Goal: Task Accomplishment & Management: Manage account settings

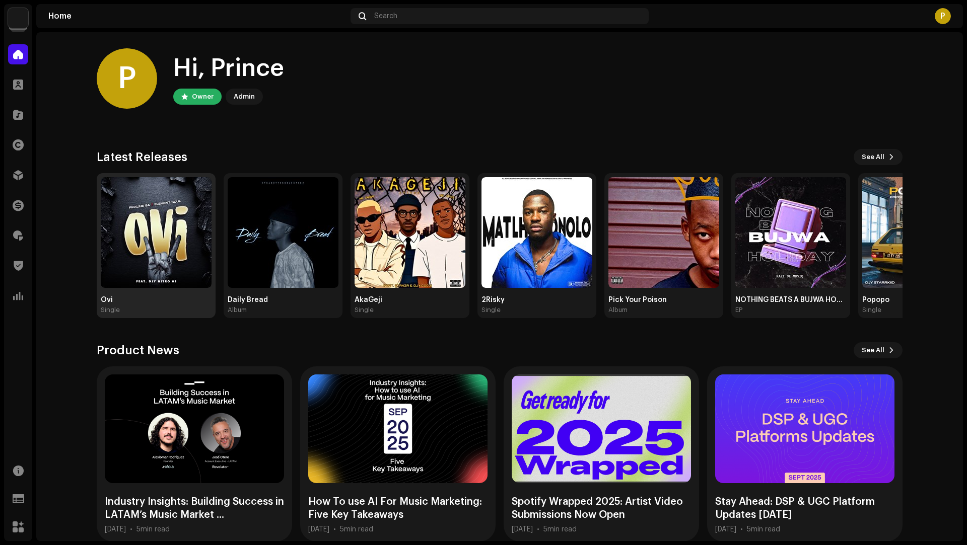
click at [125, 231] on img at bounding box center [156, 232] width 111 height 111
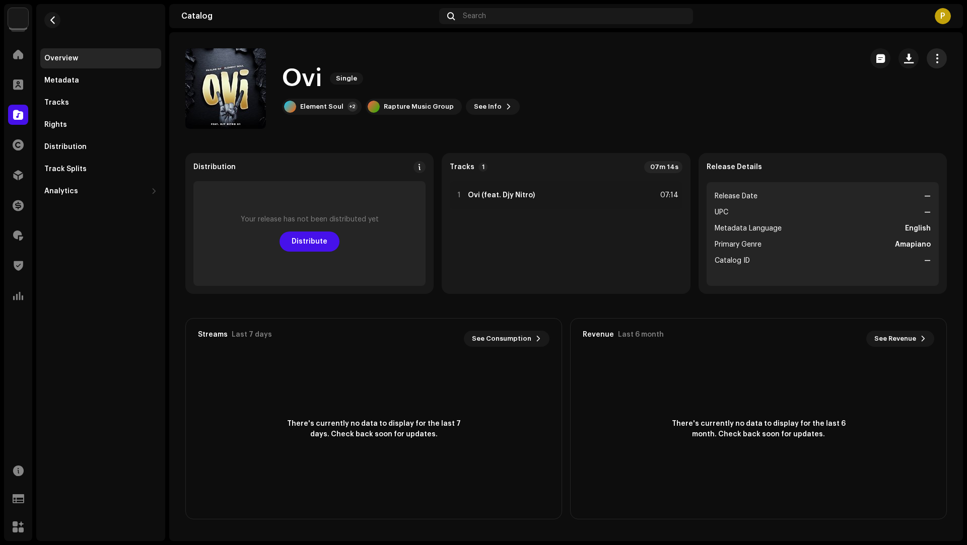
click at [932, 57] on span "button" at bounding box center [937, 58] width 10 height 8
click at [870, 104] on div "Edit" at bounding box center [891, 103] width 94 height 8
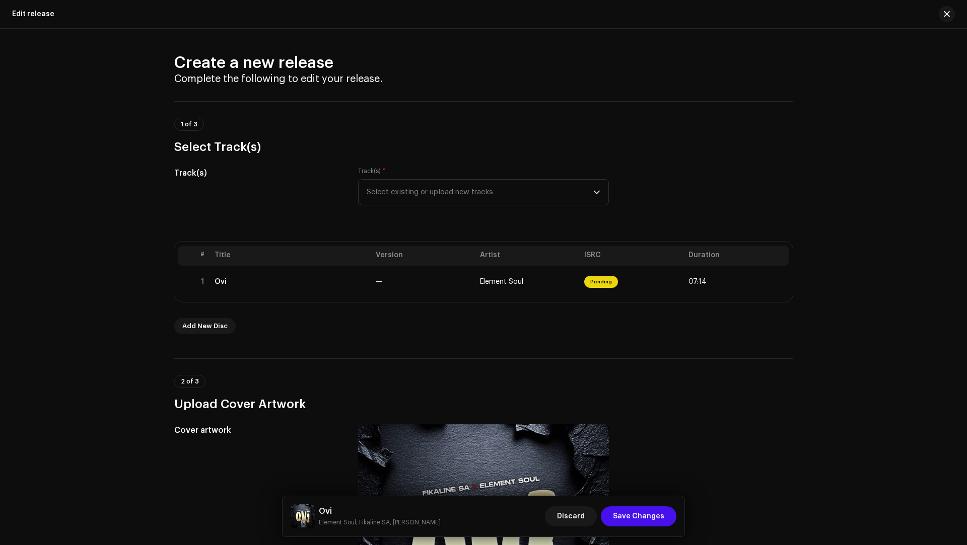
click at [392, 302] on div "# Title Version Artist ISRC Duration 1 Ovi — Element Soul Pending 07:14 Add New…" at bounding box center [483, 288] width 618 height 93
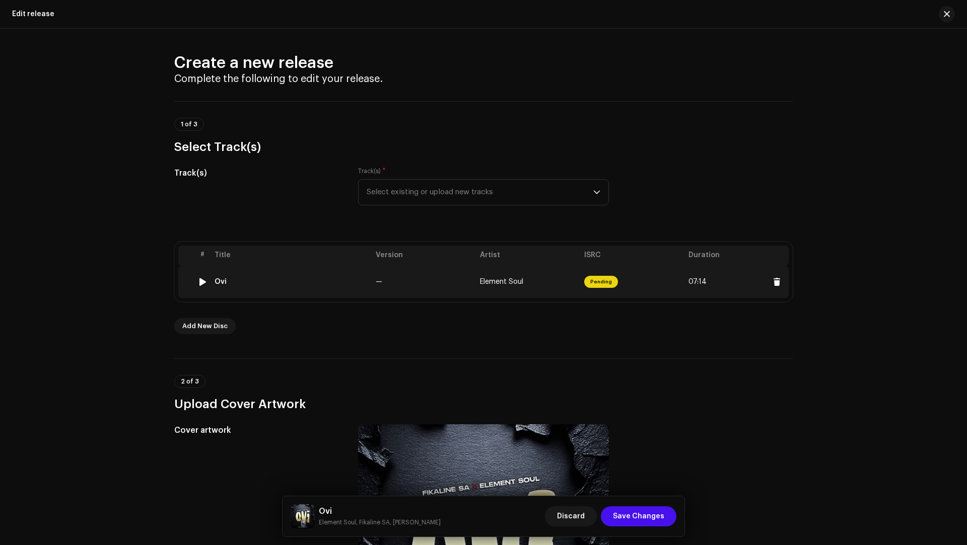
click at [398, 295] on td "—" at bounding box center [424, 282] width 104 height 32
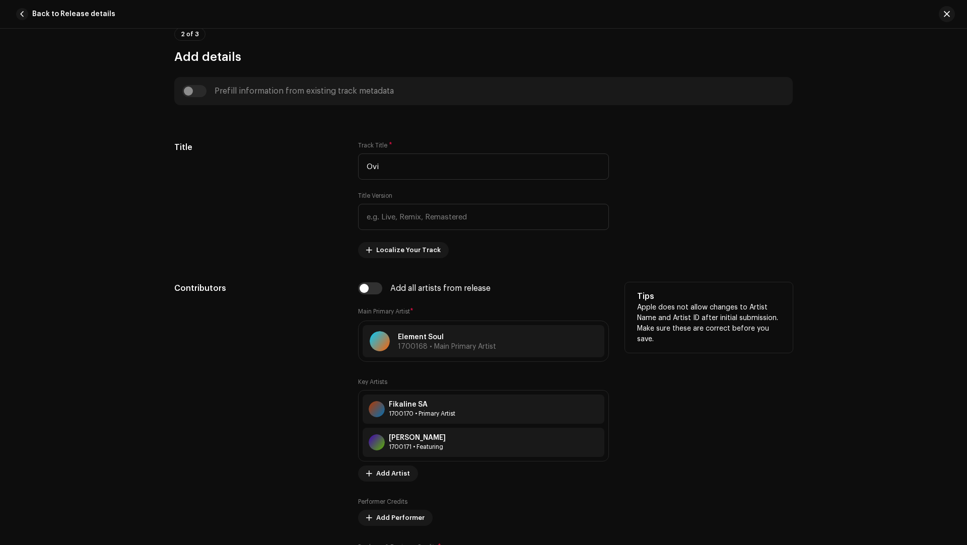
scroll to position [474, 0]
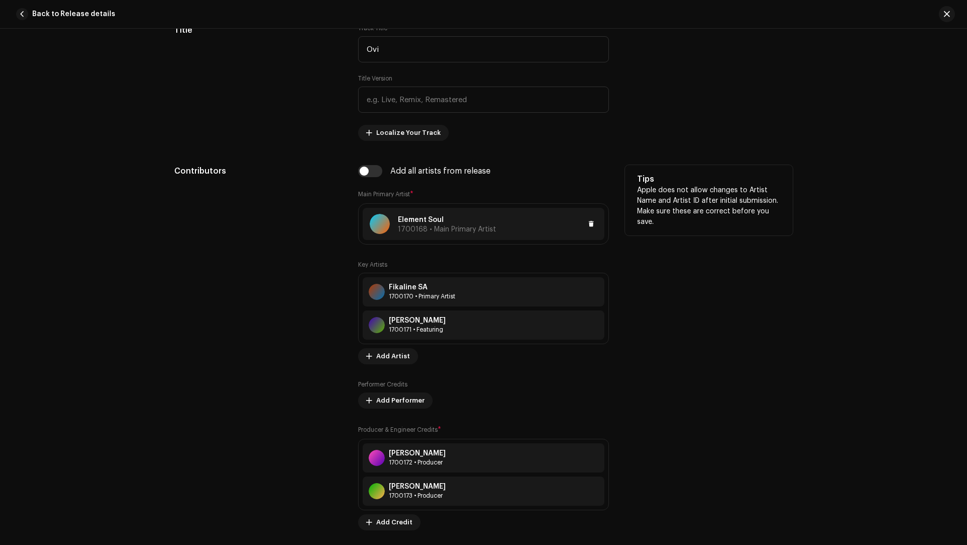
click at [500, 229] on div "Element Soul 1700168 • Main Primary Artist" at bounding box center [484, 224] width 242 height 32
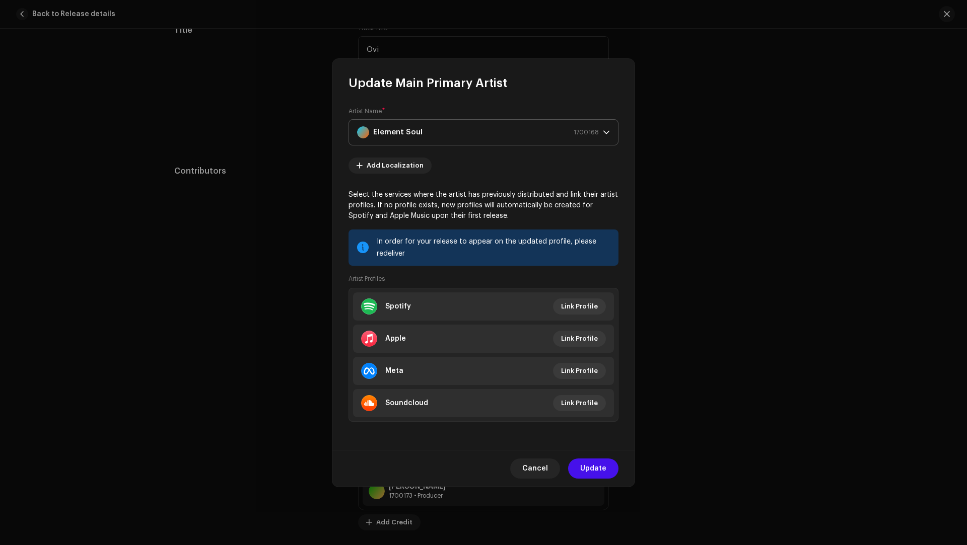
click at [421, 142] on div "Element Soul 1700168" at bounding box center [478, 132] width 242 height 25
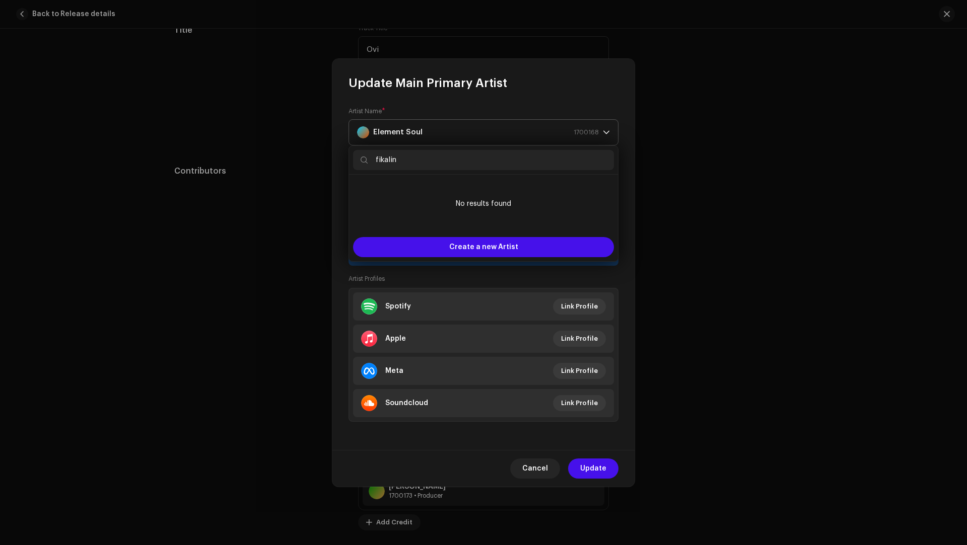
type input "fikaline"
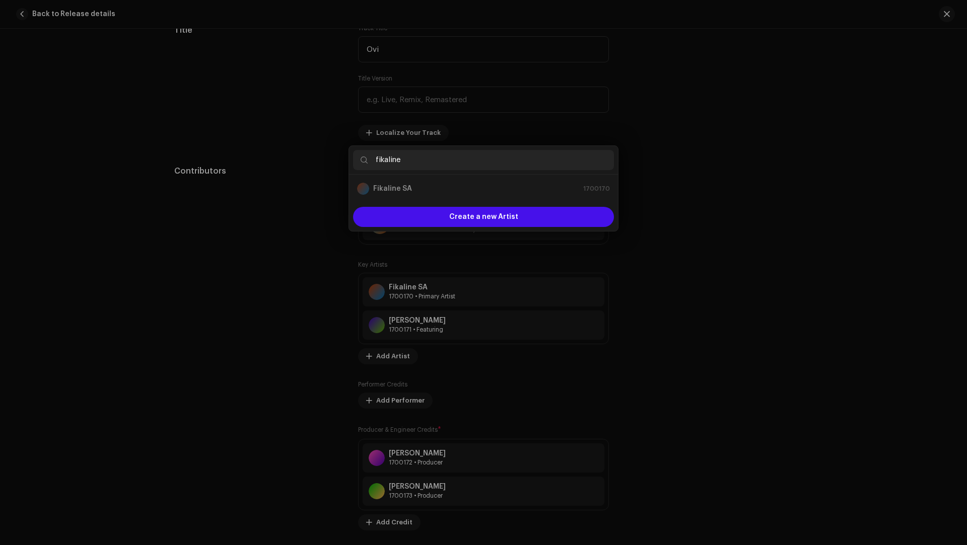
click at [756, 289] on div "Update Main Primary Artist Artist Name * Element Soul 1700168 Add Localization …" at bounding box center [483, 272] width 967 height 545
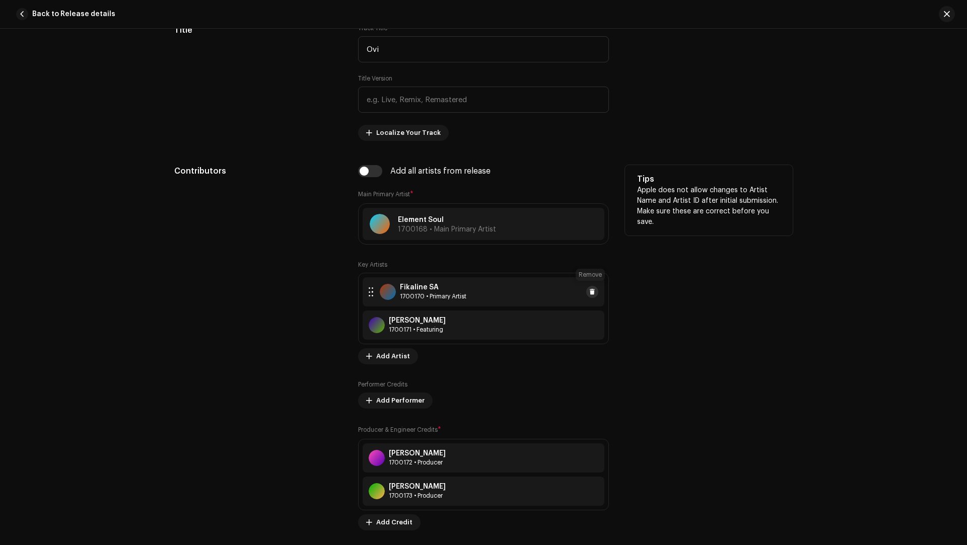
click at [591, 289] on span at bounding box center [592, 292] width 6 height 8
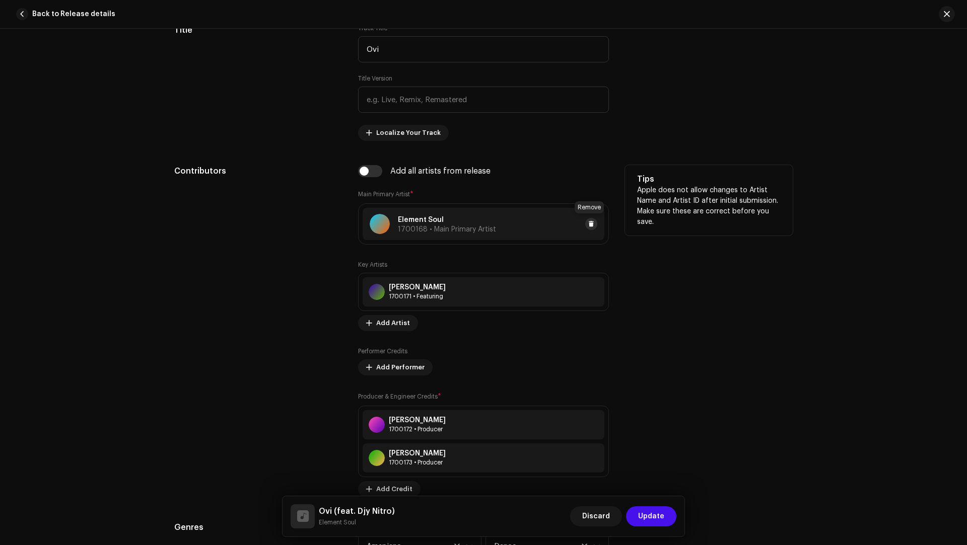
click at [589, 221] on span at bounding box center [591, 224] width 6 height 8
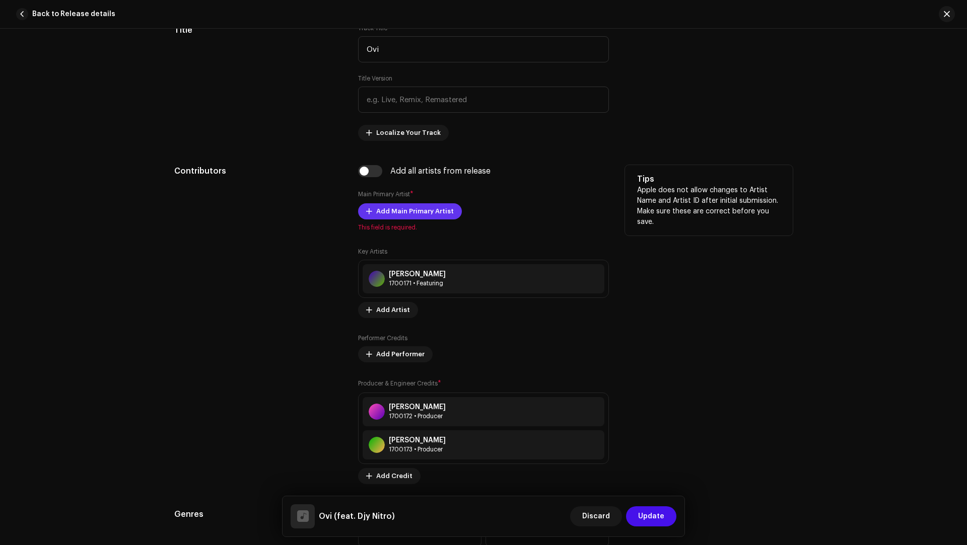
click at [389, 205] on span "Add Main Primary Artist" at bounding box center [415, 211] width 78 height 20
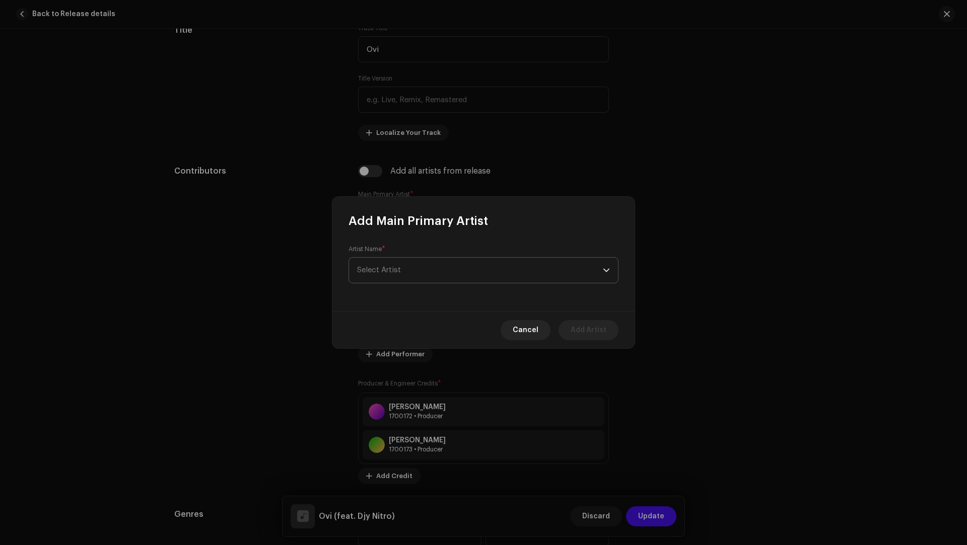
click at [382, 278] on span "Select Artist" at bounding box center [480, 270] width 246 height 25
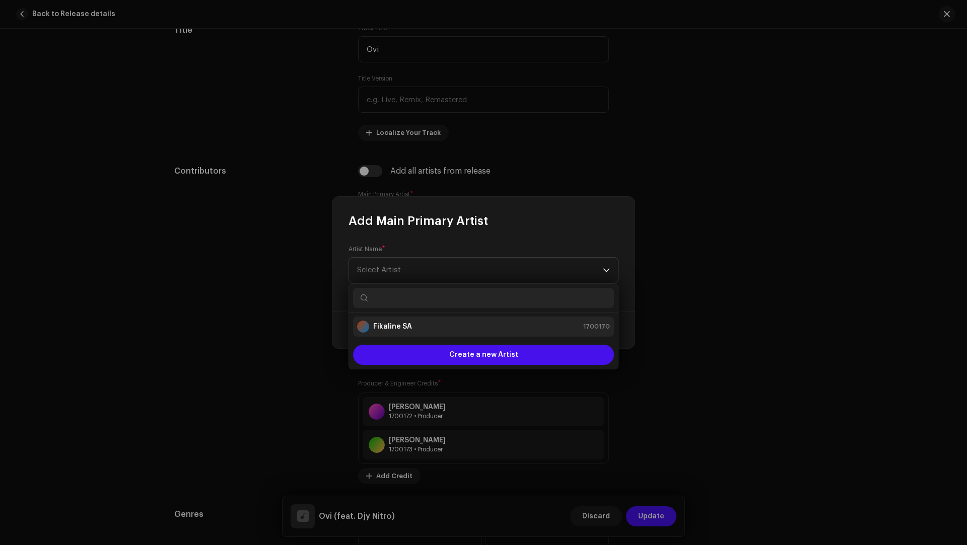
click at [363, 317] on li "Fikaline SA 1700170" at bounding box center [483, 327] width 261 height 20
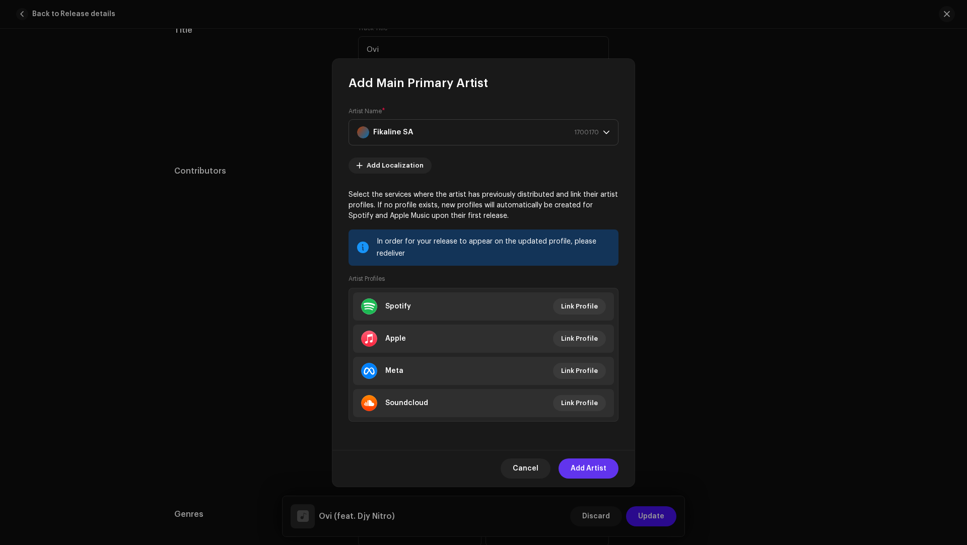
click at [579, 469] on span "Add Artist" at bounding box center [588, 469] width 36 height 20
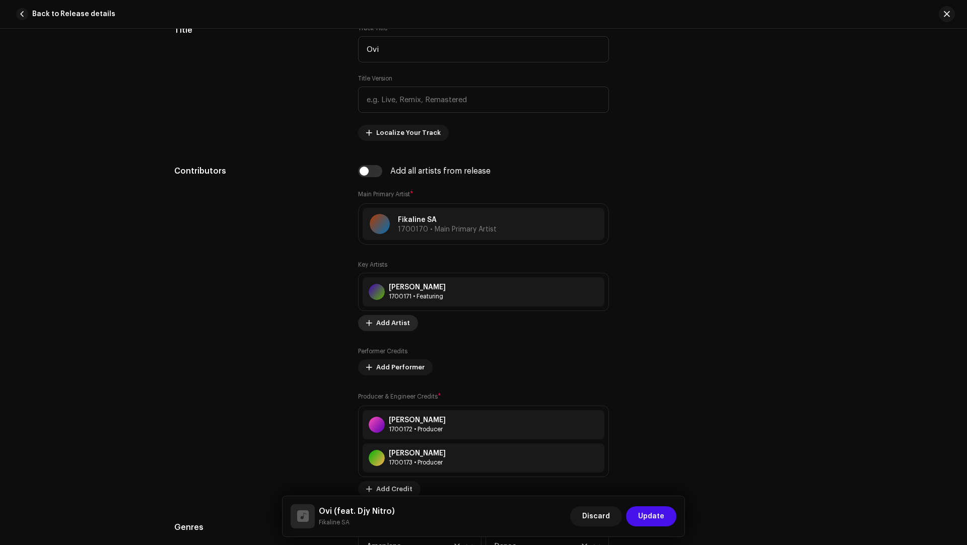
click at [391, 325] on span "Add Artist" at bounding box center [393, 323] width 34 height 20
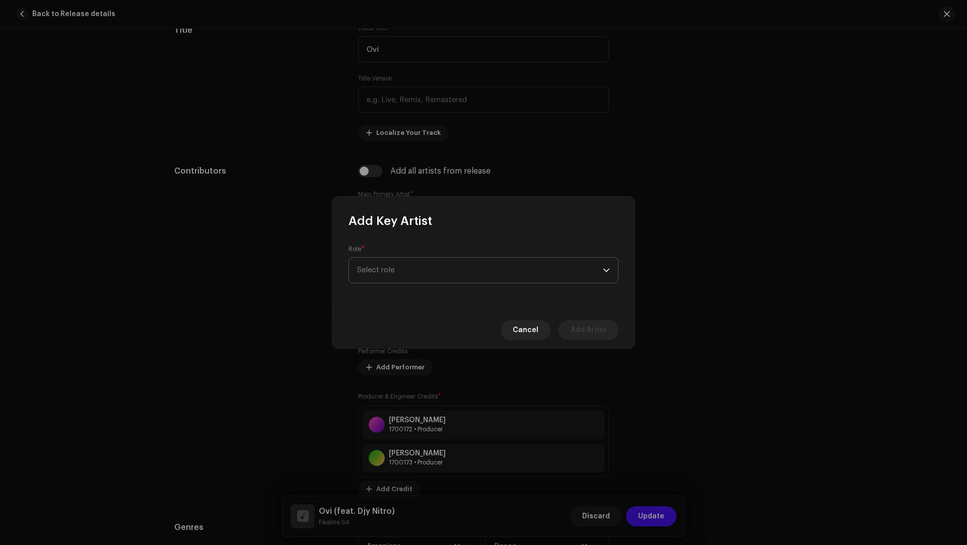
click at [389, 264] on span "Select role" at bounding box center [480, 270] width 246 height 25
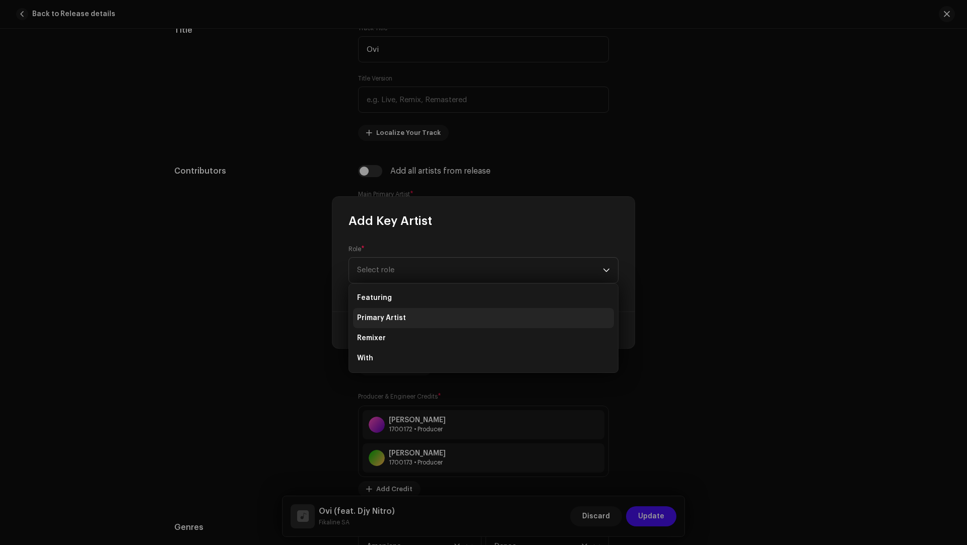
click at [392, 317] on span "Primary Artist" at bounding box center [381, 318] width 49 height 10
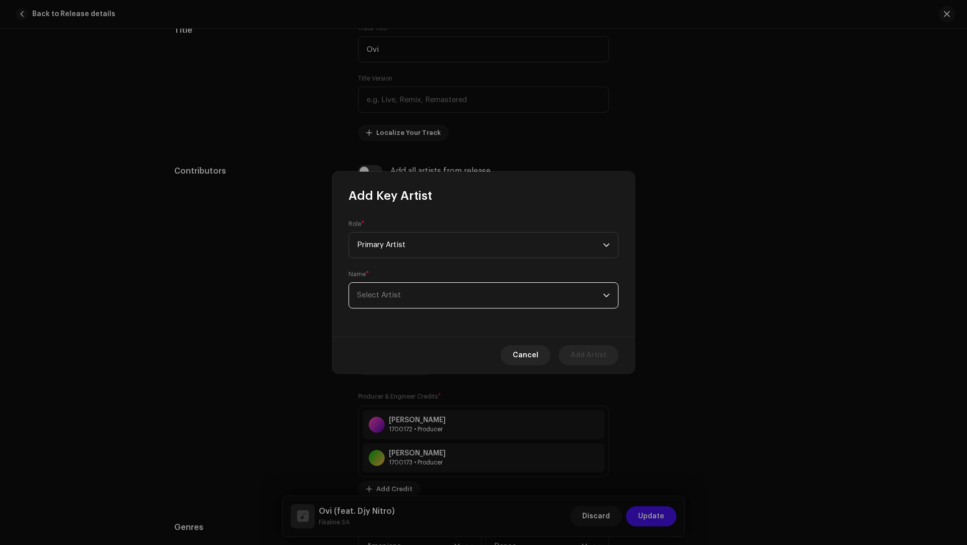
click at [393, 307] on span "Select Artist" at bounding box center [480, 295] width 246 height 25
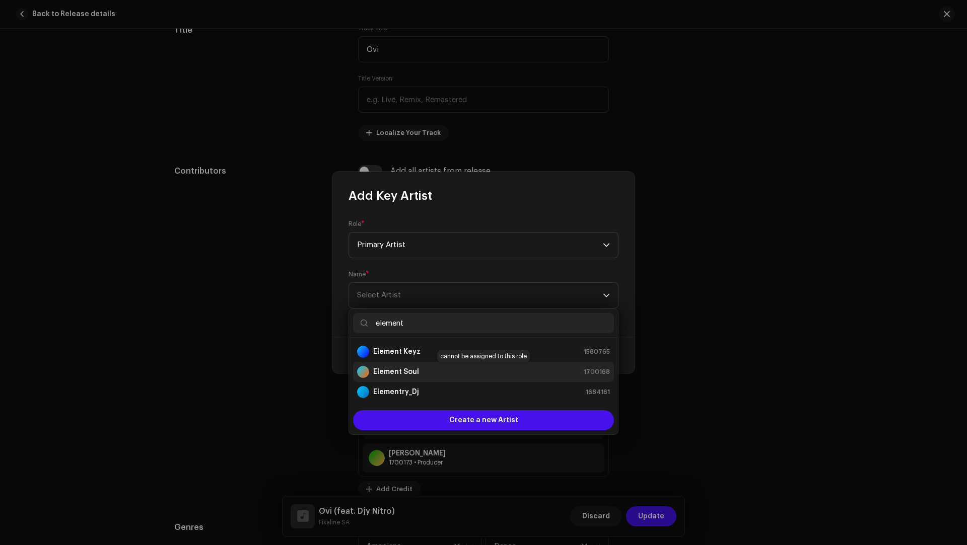
type input "element"
click at [422, 370] on div "Element Soul 1700168" at bounding box center [483, 372] width 253 height 12
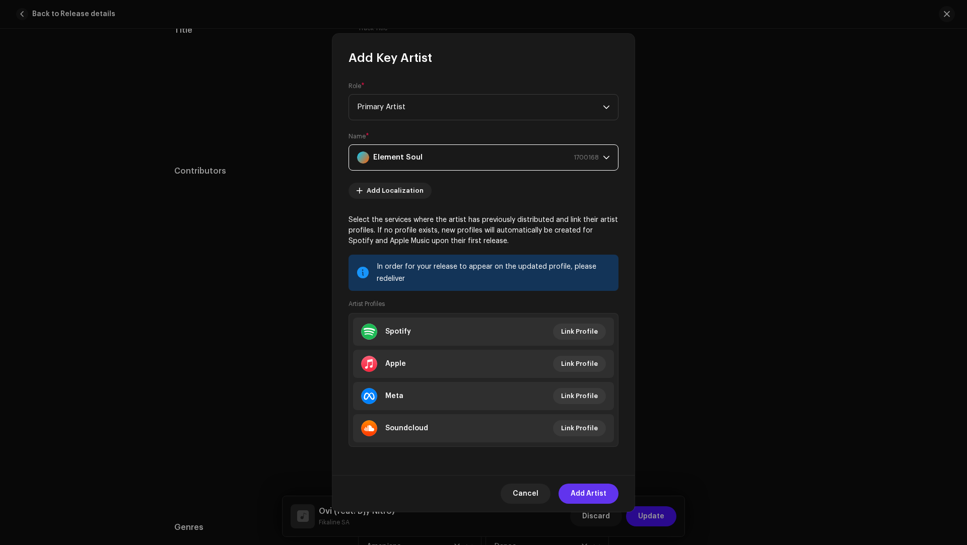
click at [586, 494] on span "Add Artist" at bounding box center [588, 494] width 36 height 20
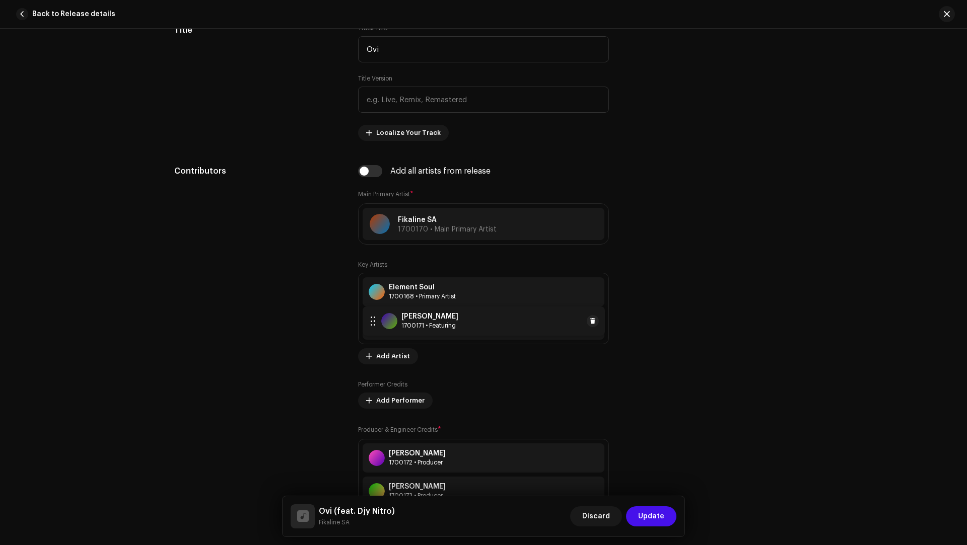
drag, startPoint x: 363, startPoint y: 287, endPoint x: 365, endPoint y: 318, distance: 31.3
click at [300, 322] on div "Contributors" at bounding box center [258, 348] width 168 height 366
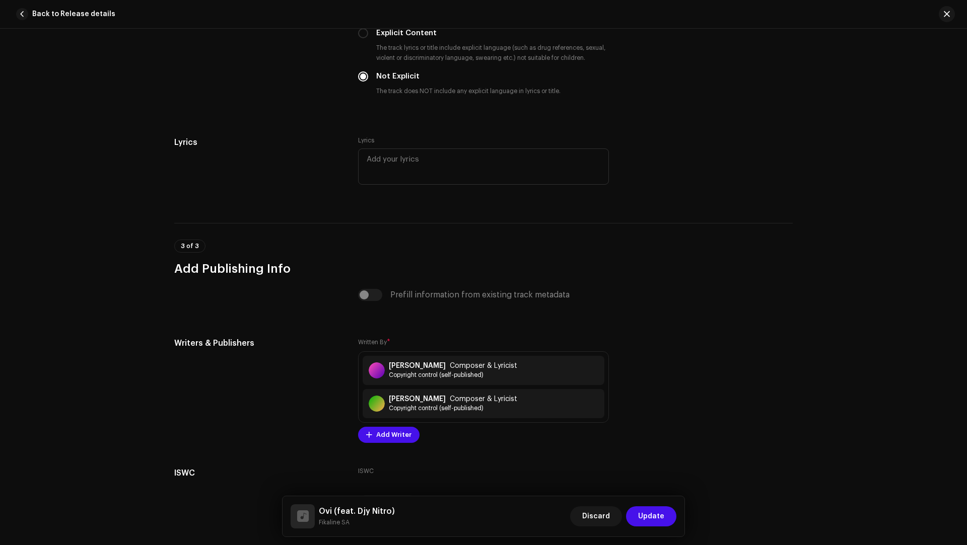
scroll to position [1898, 0]
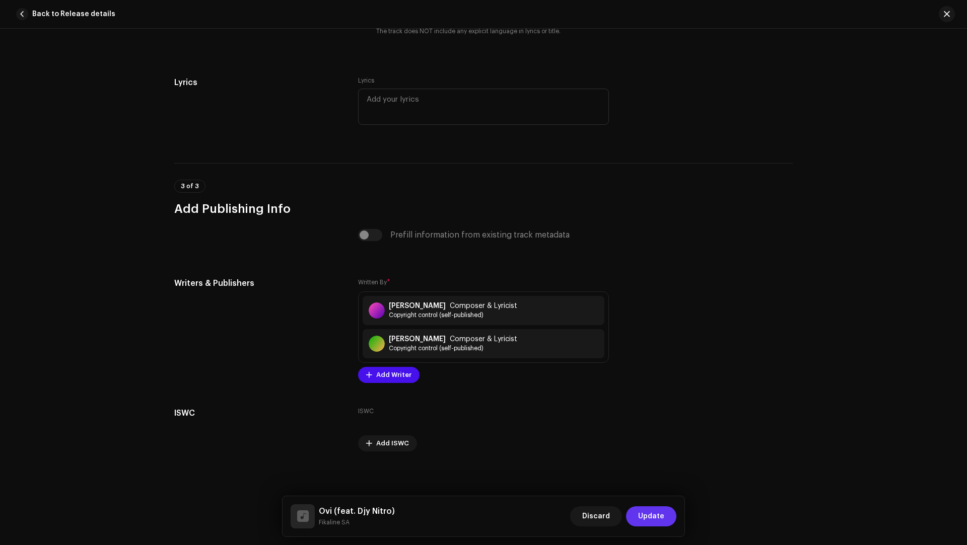
click at [662, 520] on span "Update" at bounding box center [651, 517] width 26 height 20
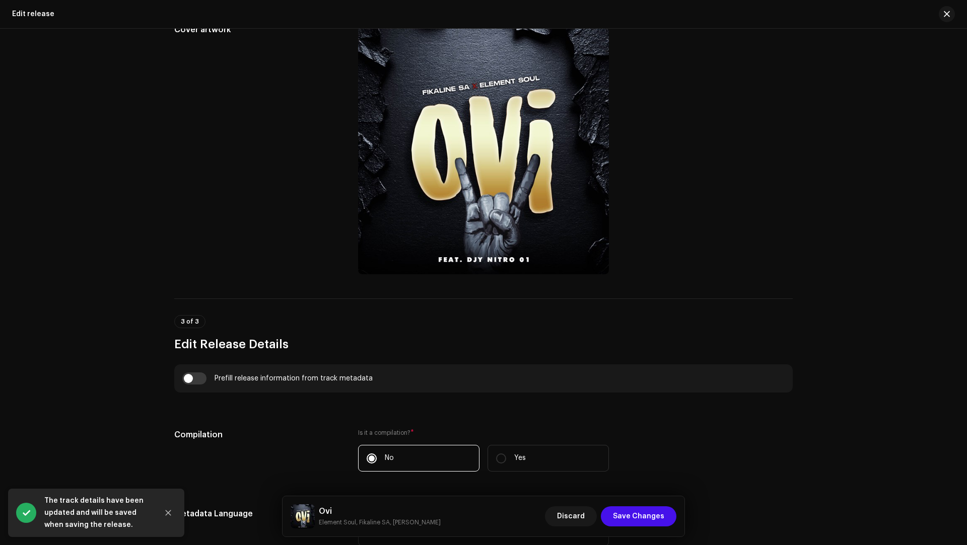
scroll to position [421, 0]
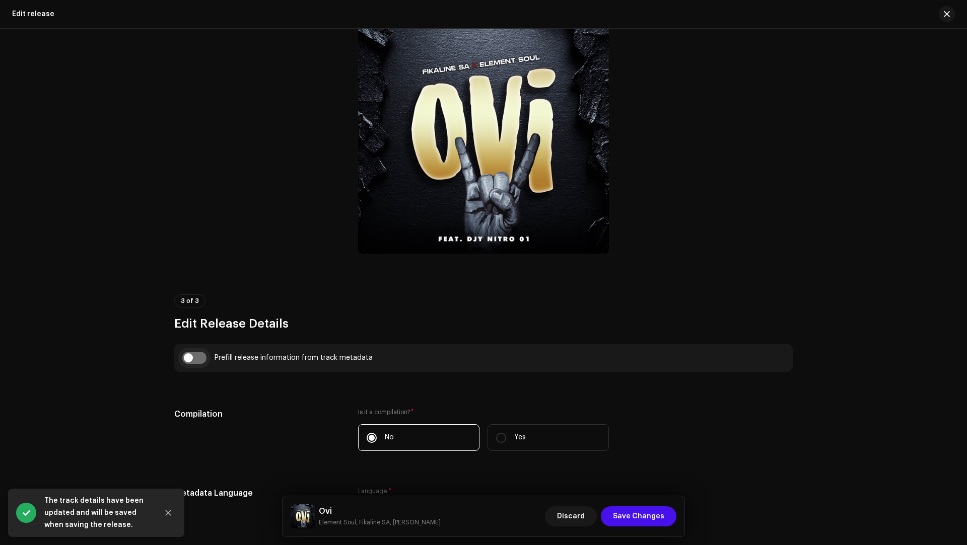
click at [190, 357] on input "checkbox" at bounding box center [194, 358] width 24 height 12
checkbox input "true"
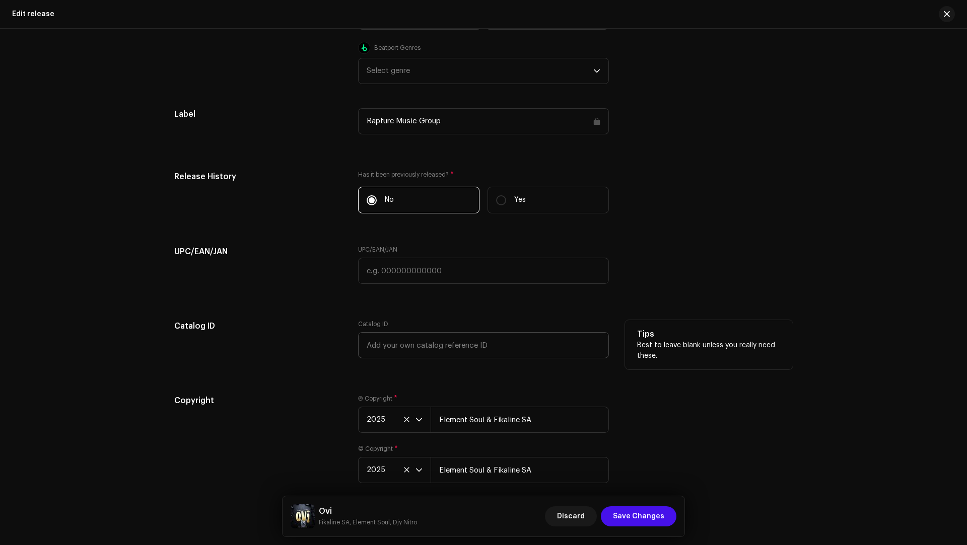
scroll to position [1755, 0]
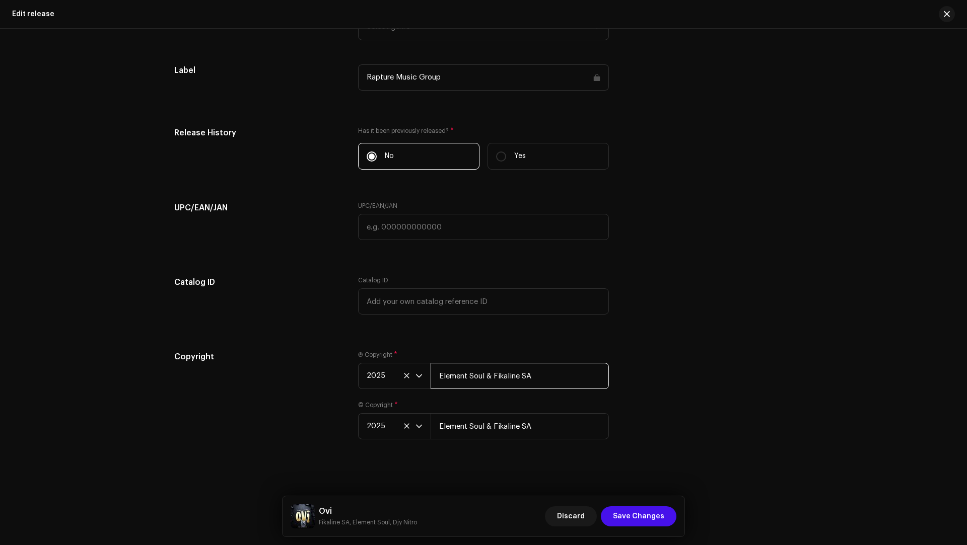
click at [500, 375] on input "Element Soul & Fikaline SA" at bounding box center [520, 376] width 178 height 26
drag, startPoint x: 500, startPoint y: 375, endPoint x: 556, endPoint y: 381, distance: 55.7
click at [556, 381] on input "Element Soul & Fikaline SA" at bounding box center [520, 376] width 178 height 26
paste input "Fikaline SA"
type input "Fikaline SA & Element Soul"
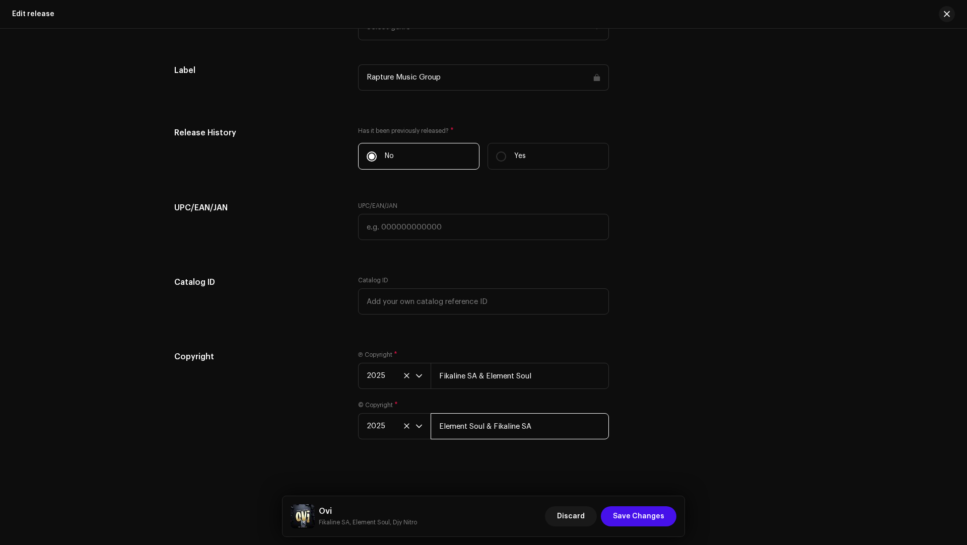
click at [550, 416] on input "Element Soul & Fikaline SA" at bounding box center [520, 426] width 178 height 26
click at [548, 421] on input "Element Soul & Fikaline SA" at bounding box center [520, 426] width 178 height 26
drag, startPoint x: 547, startPoint y: 425, endPoint x: 442, endPoint y: 428, distance: 104.8
click at [442, 428] on input "Element Soul & Fikaline SA" at bounding box center [520, 426] width 178 height 26
drag, startPoint x: 564, startPoint y: 422, endPoint x: 470, endPoint y: 409, distance: 95.5
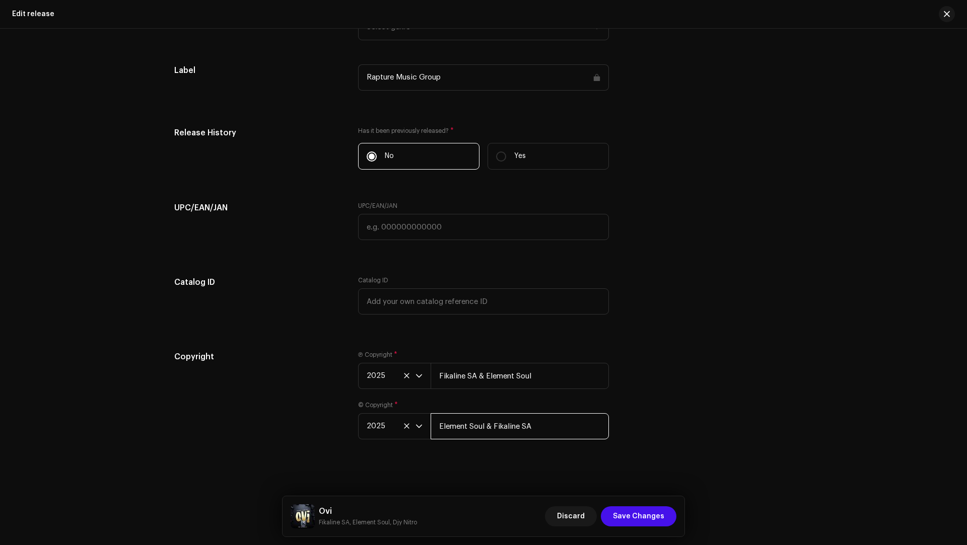
click at [470, 409] on div "© Copyright * 2025 Element Soul & Fikaline SA" at bounding box center [483, 420] width 251 height 38
click at [490, 426] on input "elem" at bounding box center [520, 426] width 178 height 26
type input "e"
paste input "Fikaline SA & Element Soul"
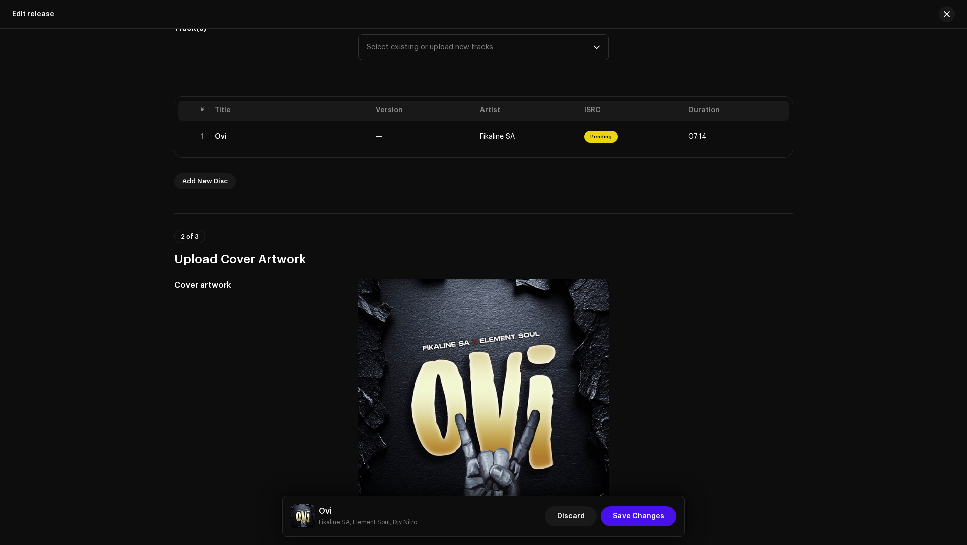
scroll to position [0, 0]
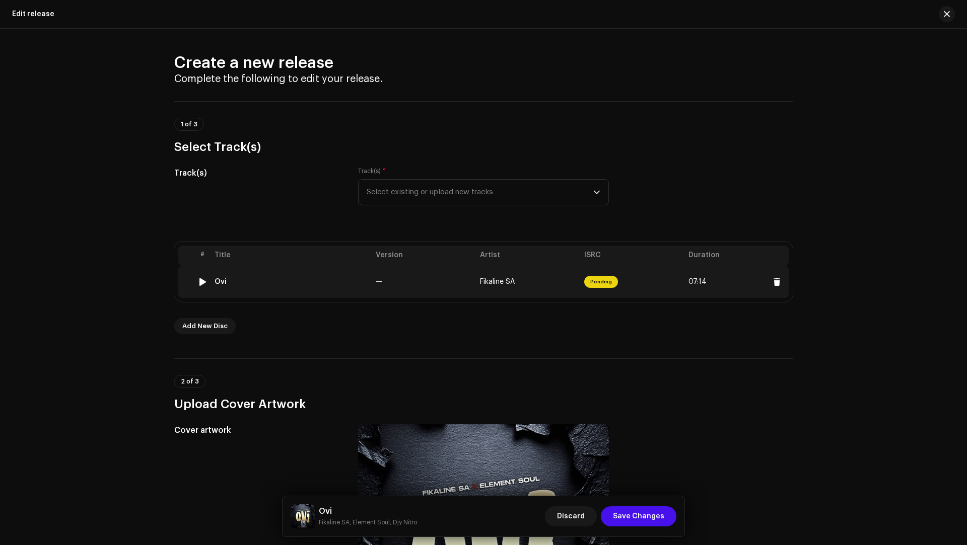
type input "Fikaline SA & Element Soul"
click at [313, 281] on div "Ovi" at bounding box center [290, 282] width 153 height 8
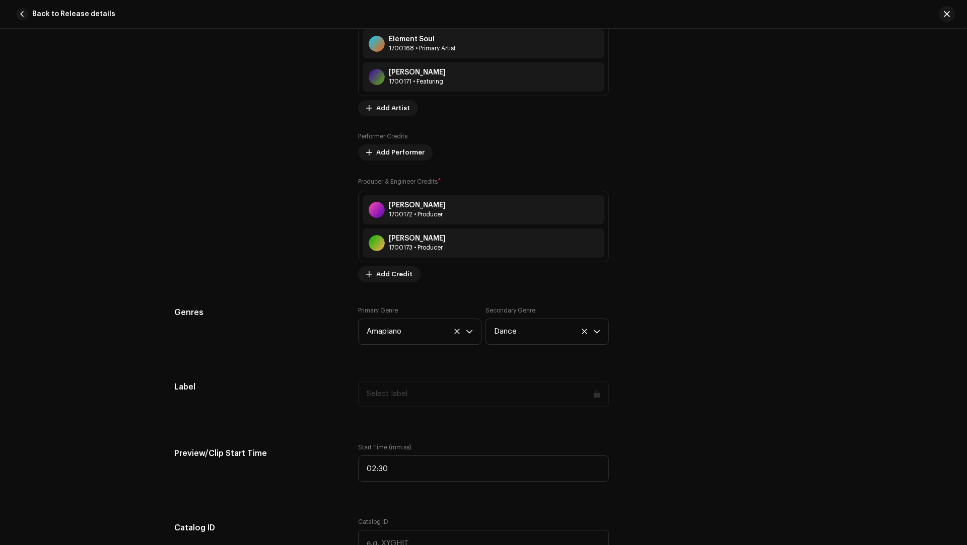
scroll to position [1133, 0]
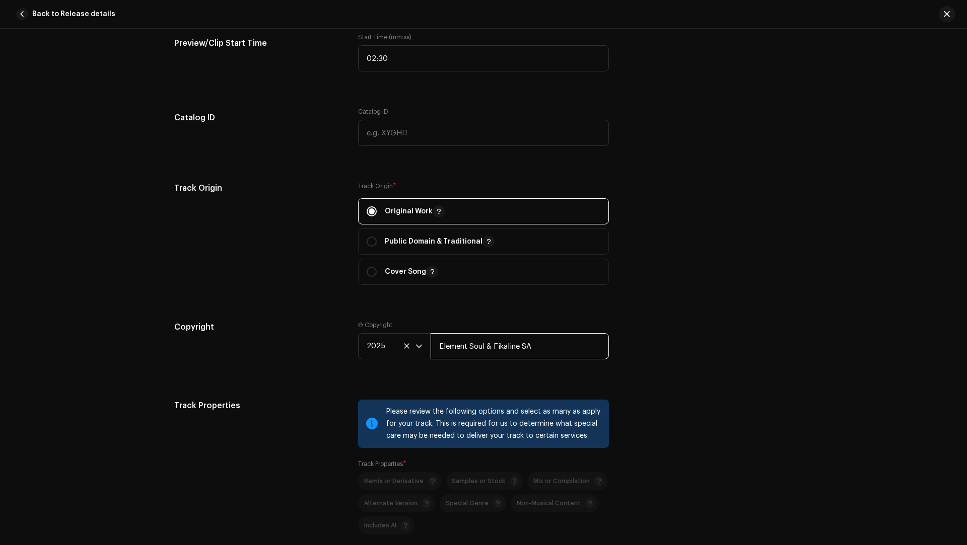
drag, startPoint x: 563, startPoint y: 344, endPoint x: 379, endPoint y: 309, distance: 188.1
click at [379, 309] on div "Track details Complete the following to finalize your track. 1 of 3 Add Audio F…" at bounding box center [483, 68] width 651 height 2297
paste input "Fikaline SA & Element Soul"
type input "Fikaline SA & Element Soul"
click at [304, 363] on div "Copyright" at bounding box center [258, 348] width 168 height 54
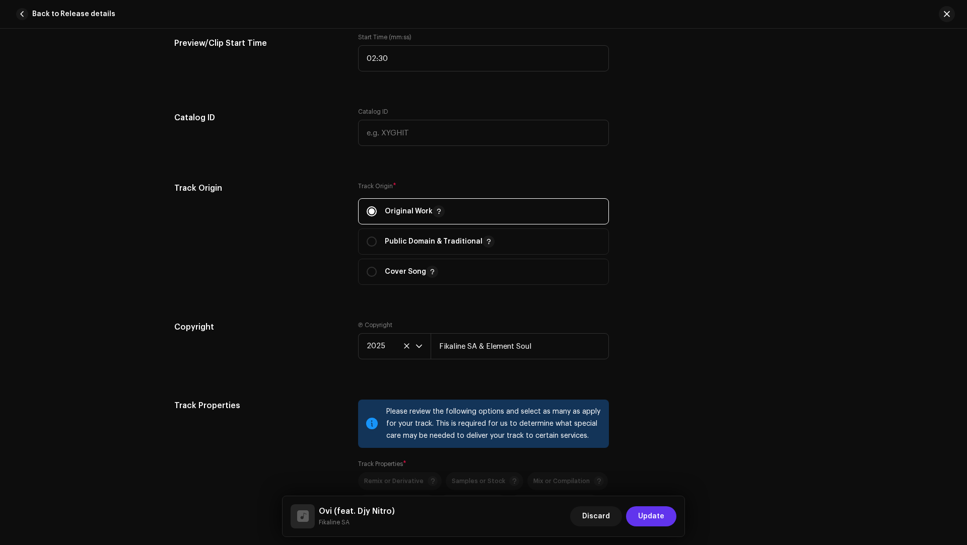
click at [643, 515] on span "Update" at bounding box center [651, 517] width 26 height 20
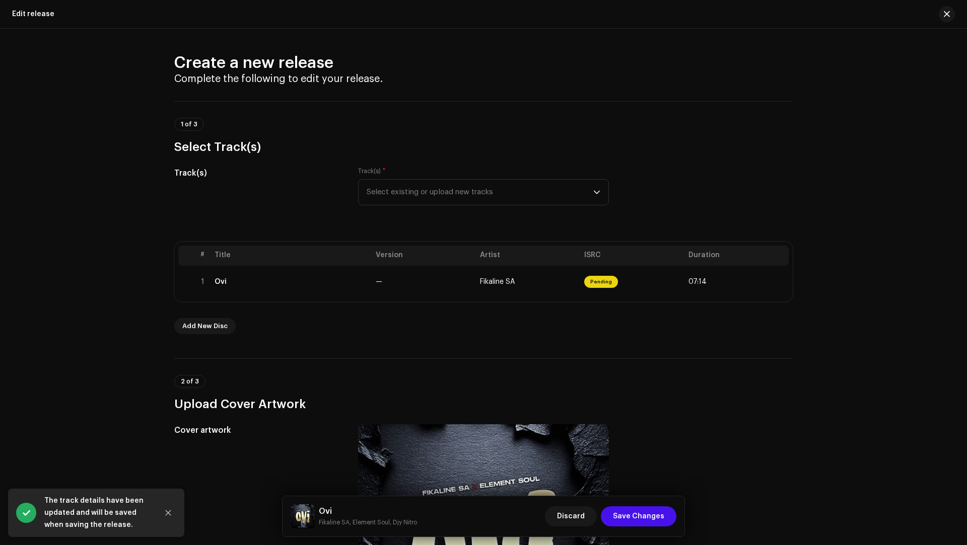
click at [643, 515] on span "Save Changes" at bounding box center [638, 517] width 51 height 20
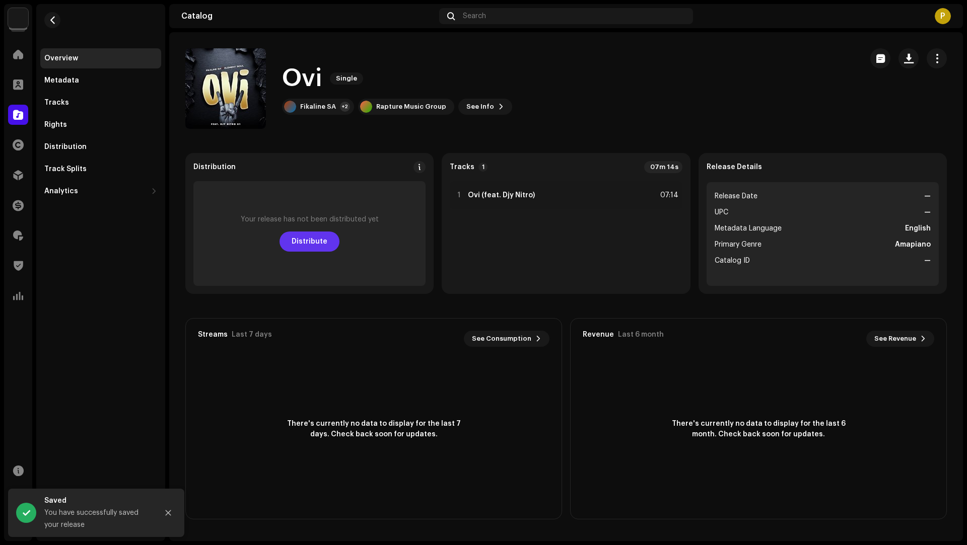
click at [315, 248] on span "Distribute" at bounding box center [310, 242] width 36 height 20
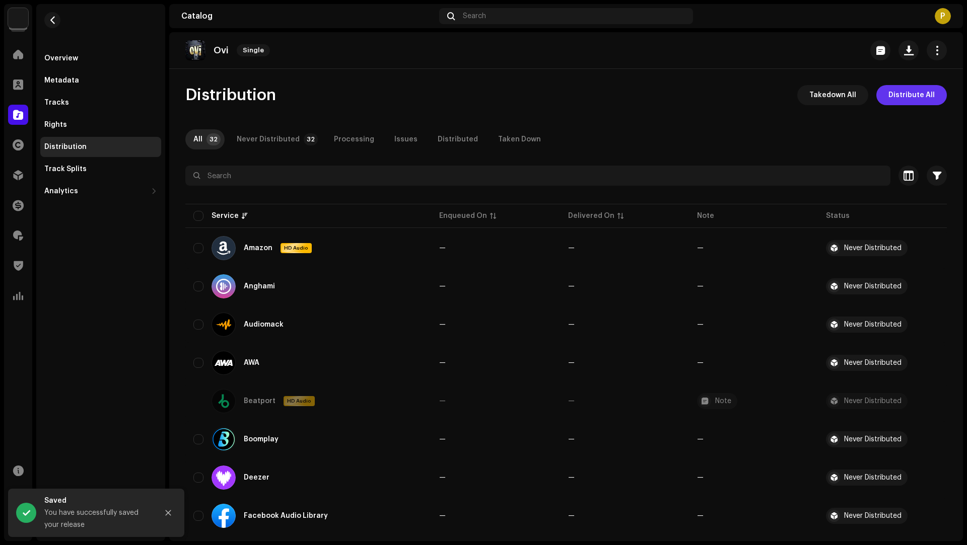
click at [893, 101] on span "Distribute All" at bounding box center [911, 95] width 46 height 20
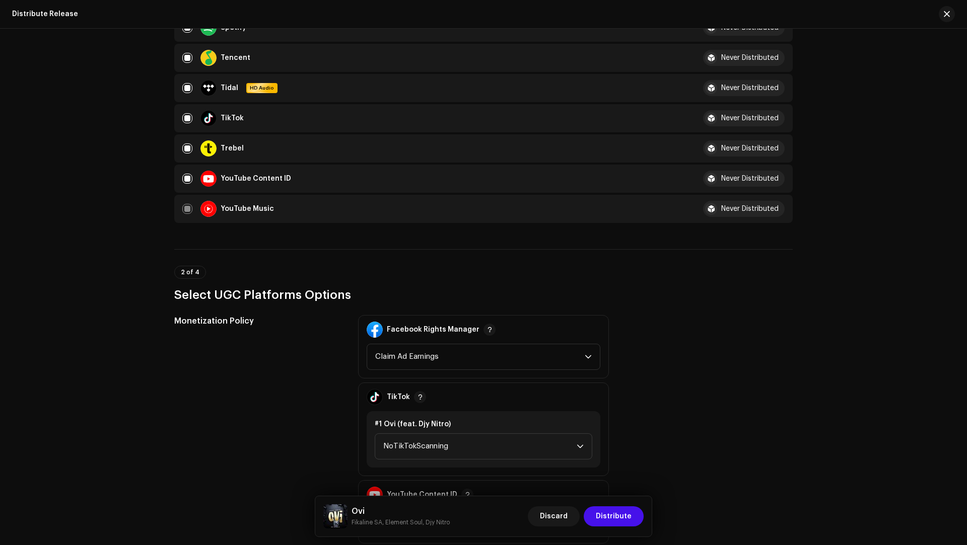
scroll to position [1103, 0]
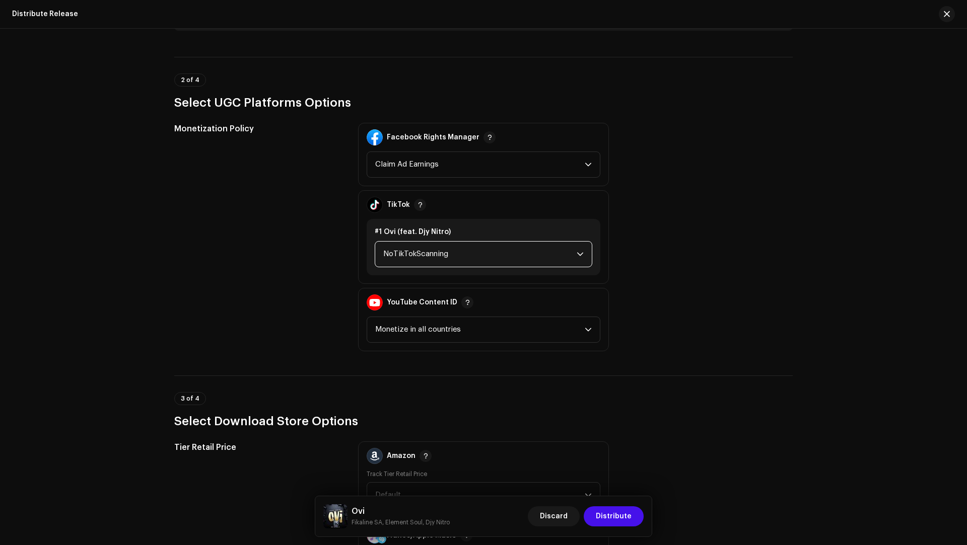
click at [418, 244] on span "NoTikTokScanning" at bounding box center [479, 254] width 193 height 25
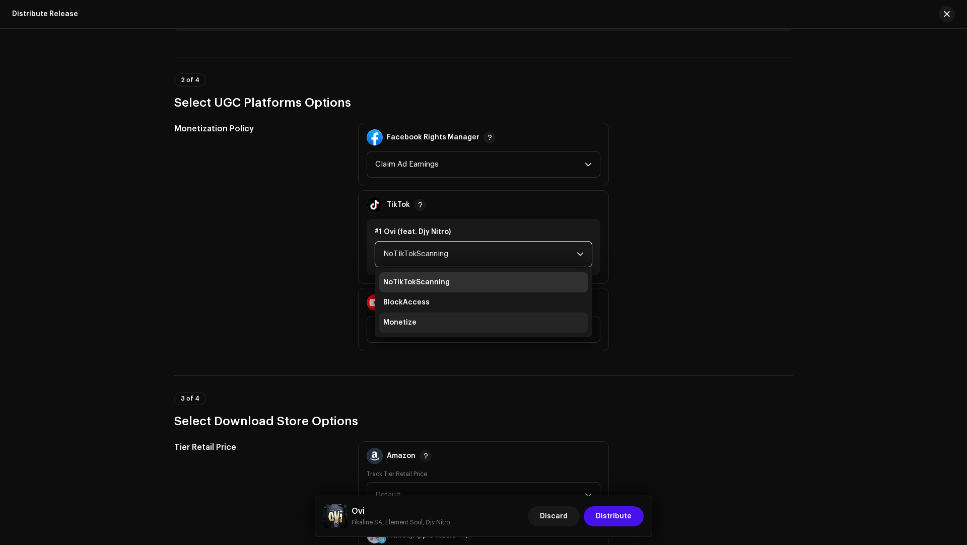
click at [423, 317] on li "Monetize" at bounding box center [483, 323] width 208 height 20
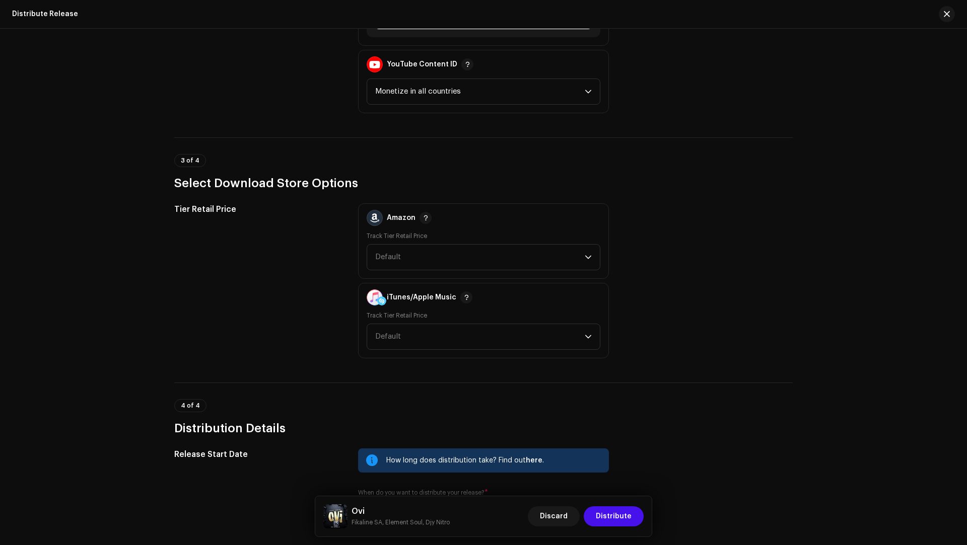
scroll to position [1351, 0]
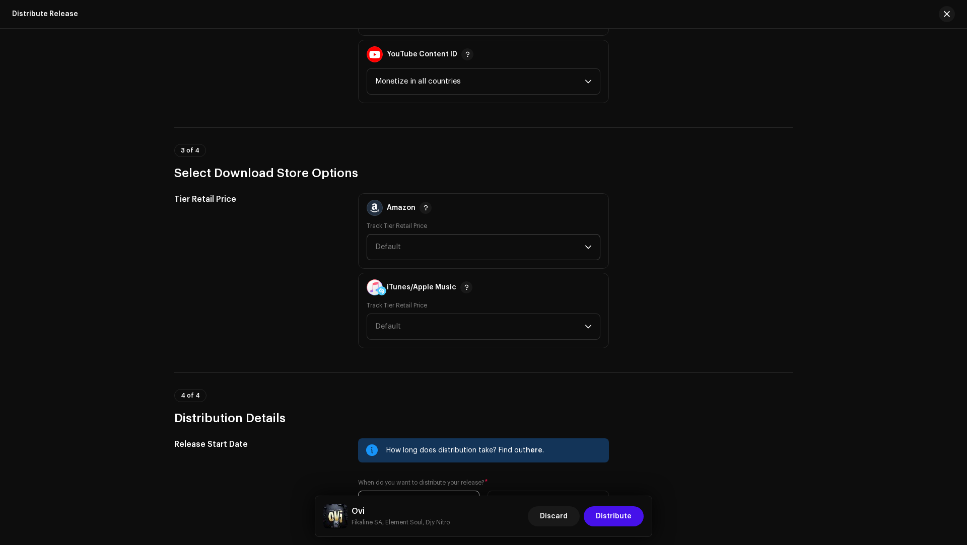
click at [389, 235] on span "Default" at bounding box center [479, 247] width 209 height 25
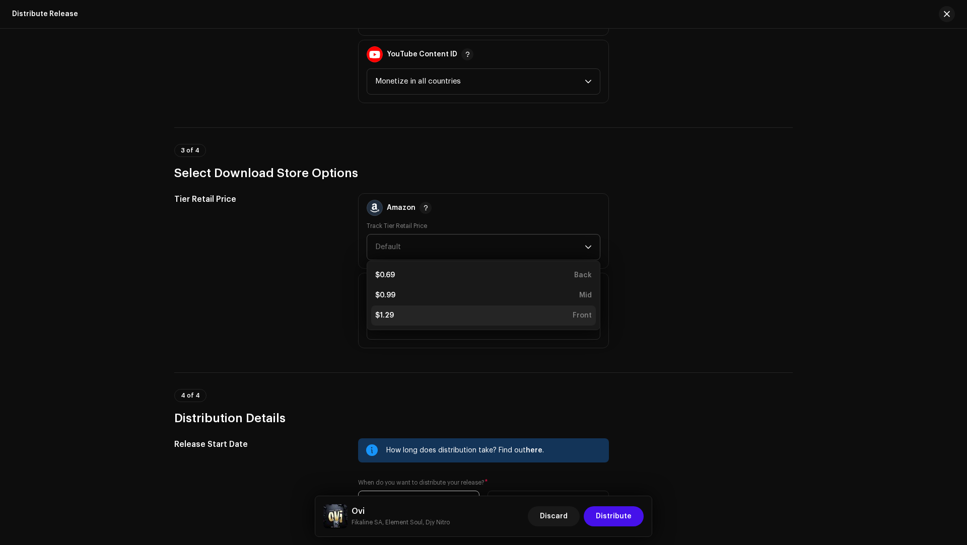
click at [391, 316] on div "$1.29 Front" at bounding box center [483, 316] width 217 height 10
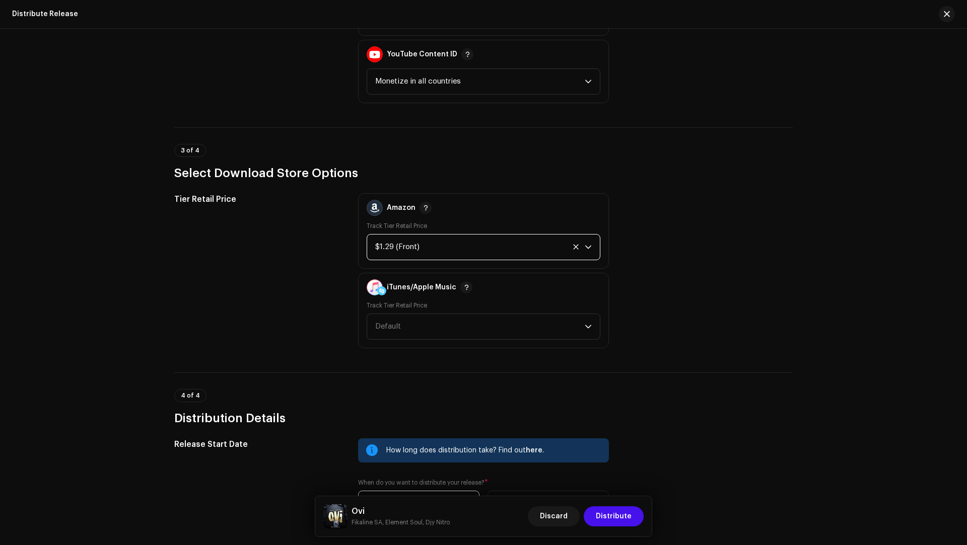
click at [391, 316] on span "Default" at bounding box center [479, 326] width 209 height 25
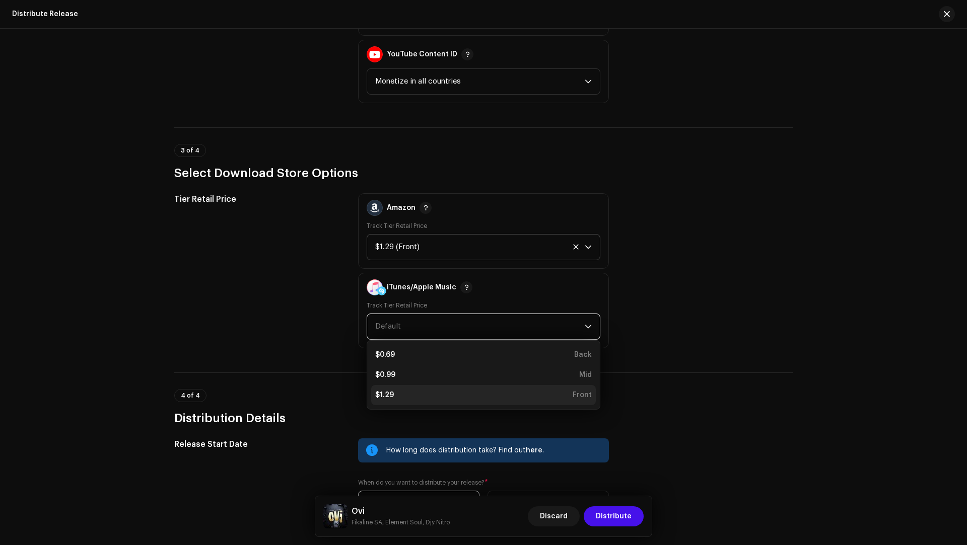
click at [390, 386] on li "$1.29 Front" at bounding box center [483, 395] width 225 height 20
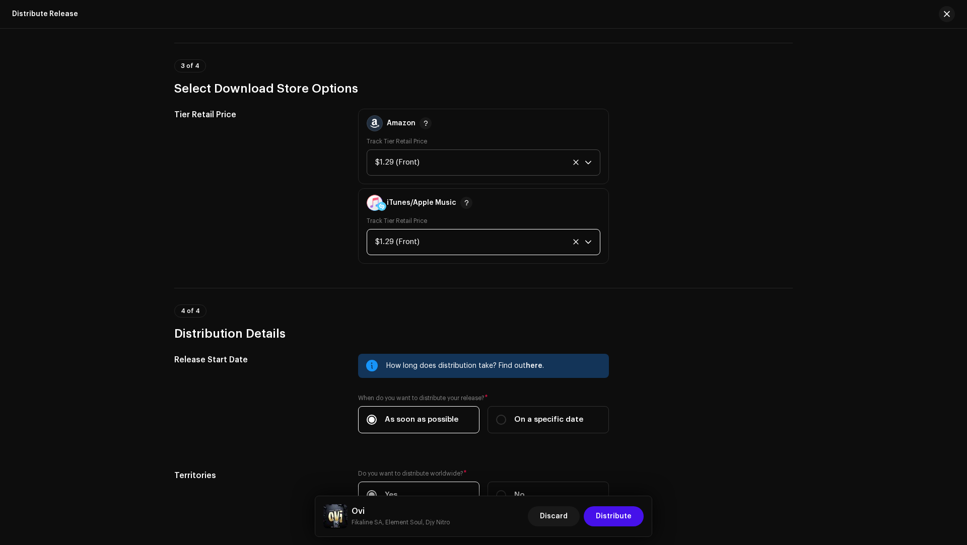
scroll to position [1505, 0]
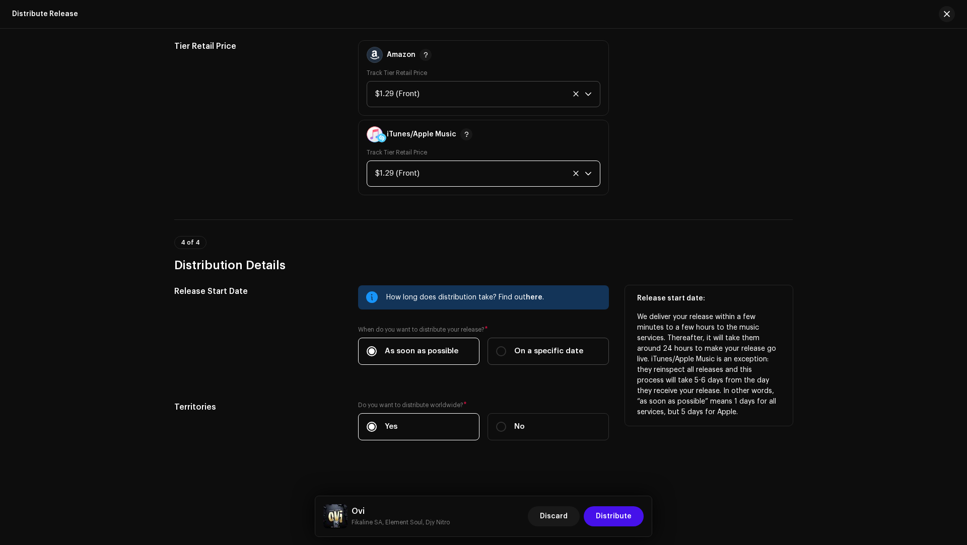
click at [506, 348] on div "On a specific date" at bounding box center [539, 351] width 87 height 11
click at [506, 348] on input "On a specific date" at bounding box center [501, 351] width 10 height 10
radio input "true"
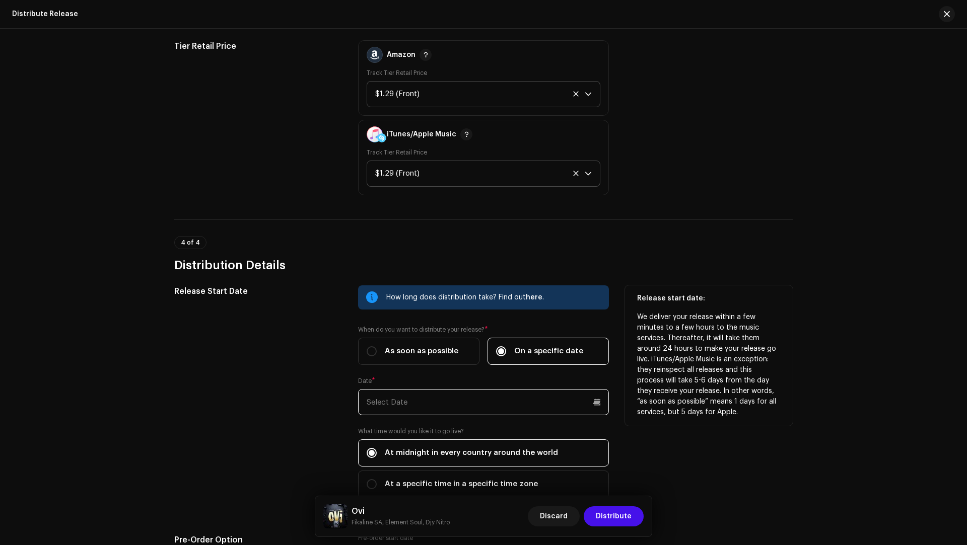
click at [432, 408] on input "text" at bounding box center [483, 402] width 251 height 26
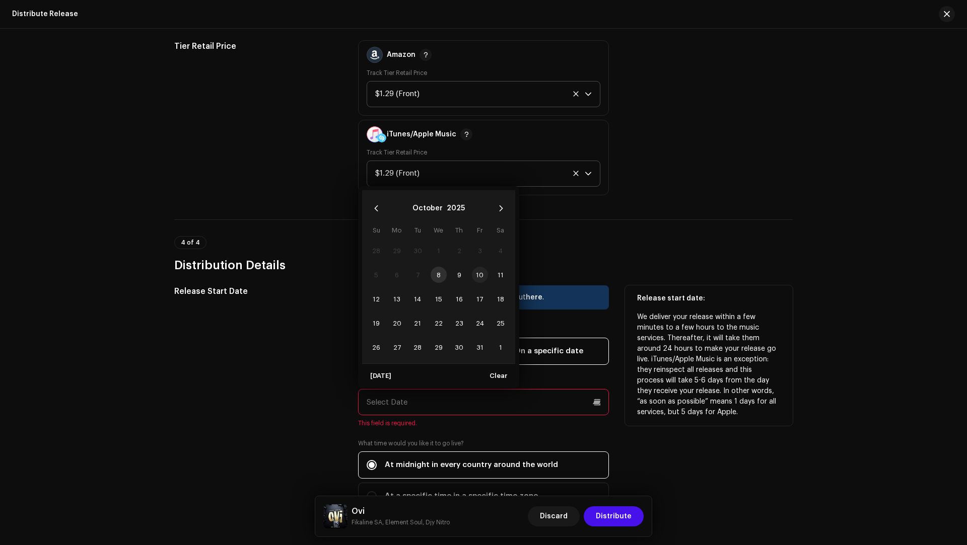
click at [478, 267] on span "10" at bounding box center [480, 275] width 16 height 16
type input "10/10/2025"
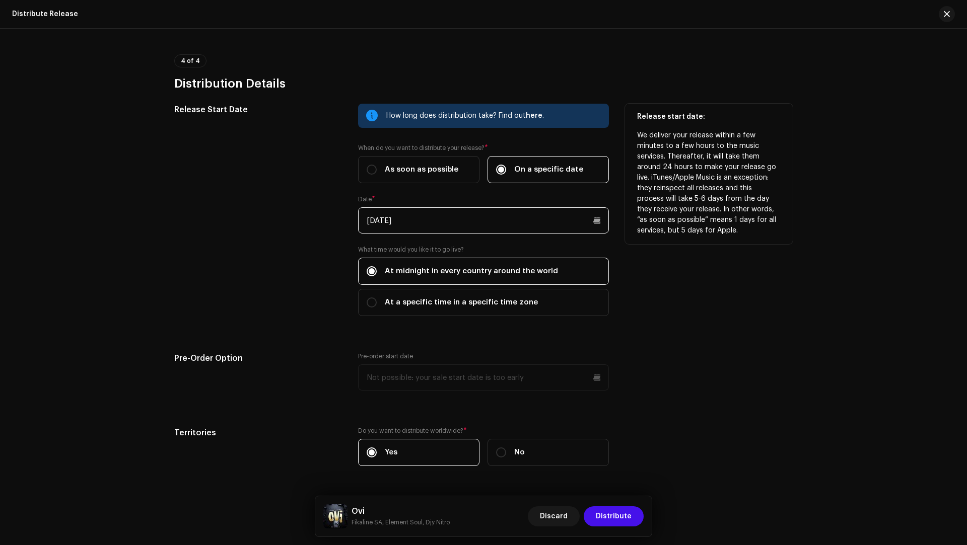
scroll to position [1711, 0]
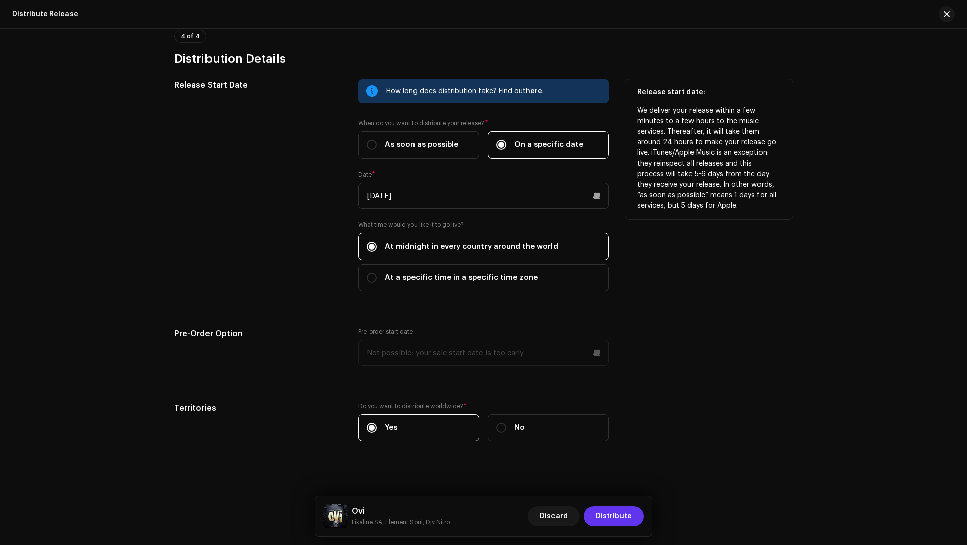
click at [620, 520] on span "Distribute" at bounding box center [614, 517] width 36 height 20
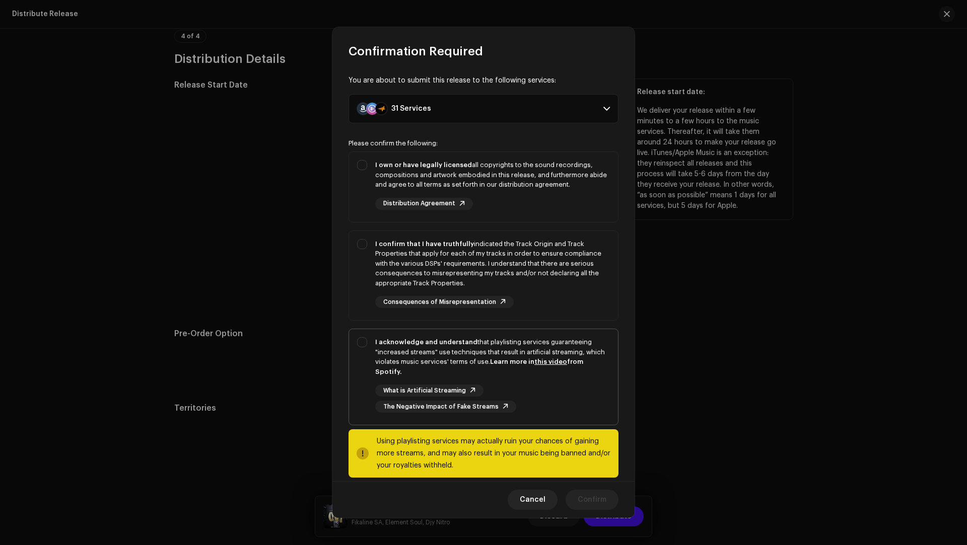
click at [431, 355] on div "I acknowledge and understand that playlisting services guaranteeing "increased …" at bounding box center [492, 356] width 235 height 39
checkbox input "true"
click at [551, 279] on div "I confirm that I have truthfully indicated the Track Origin and Track Propertie…" at bounding box center [492, 263] width 235 height 49
checkbox input "true"
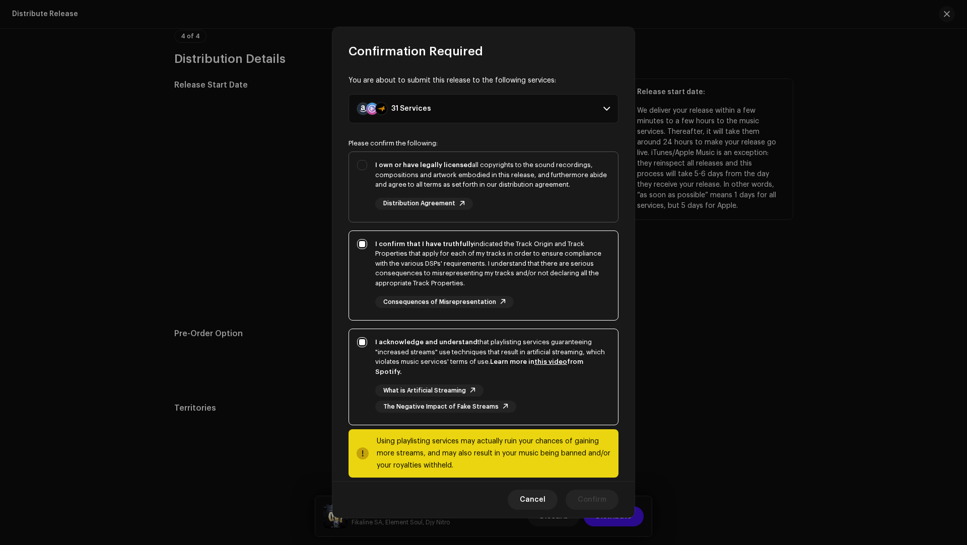
click at [546, 186] on div "I own or have legally licensed all copyrights to the sound recordings, composit…" at bounding box center [492, 175] width 235 height 30
checkbox input "true"
click at [589, 493] on span "Confirm" at bounding box center [592, 500] width 29 height 20
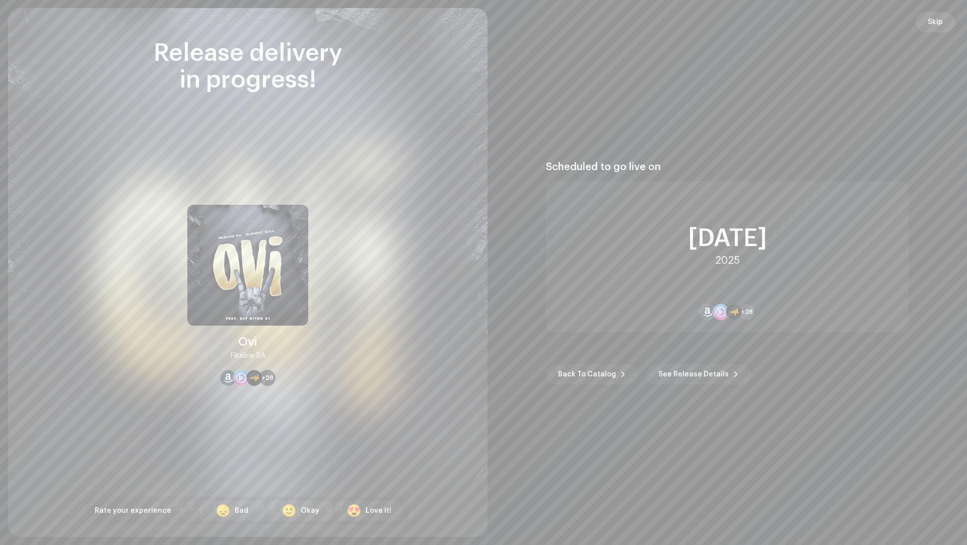
click at [936, 21] on span "Skip" at bounding box center [934, 22] width 15 height 20
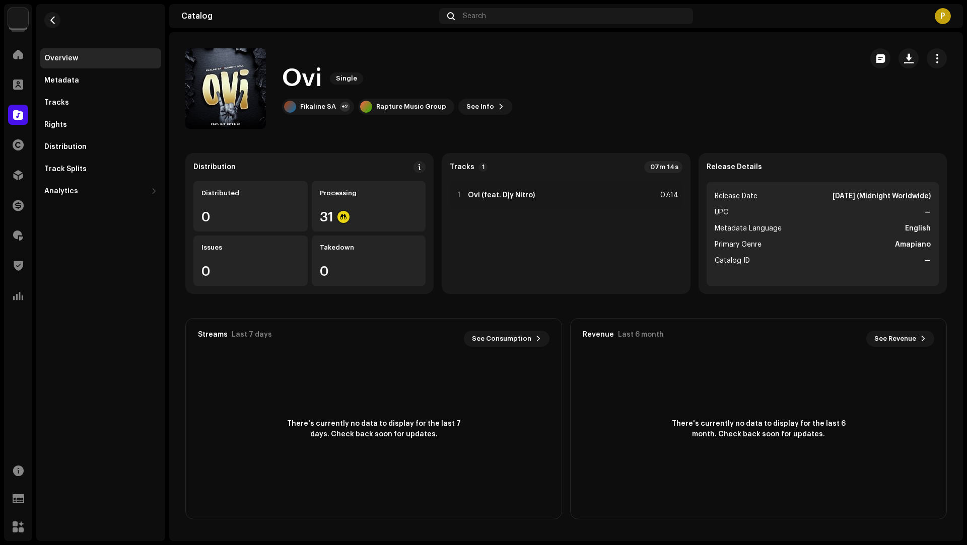
click at [24, 65] on div "Home" at bounding box center [18, 54] width 28 height 28
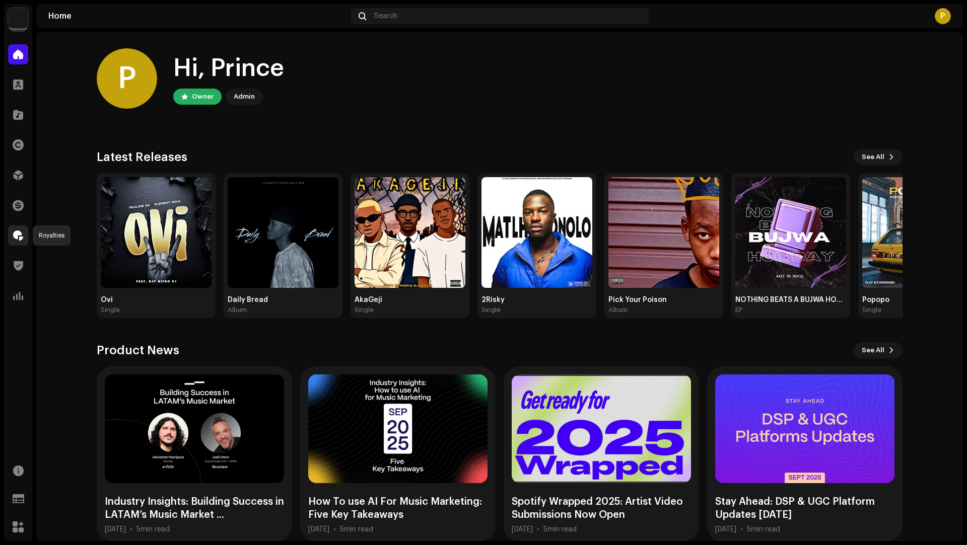
click at [15, 240] on span at bounding box center [18, 236] width 10 height 8
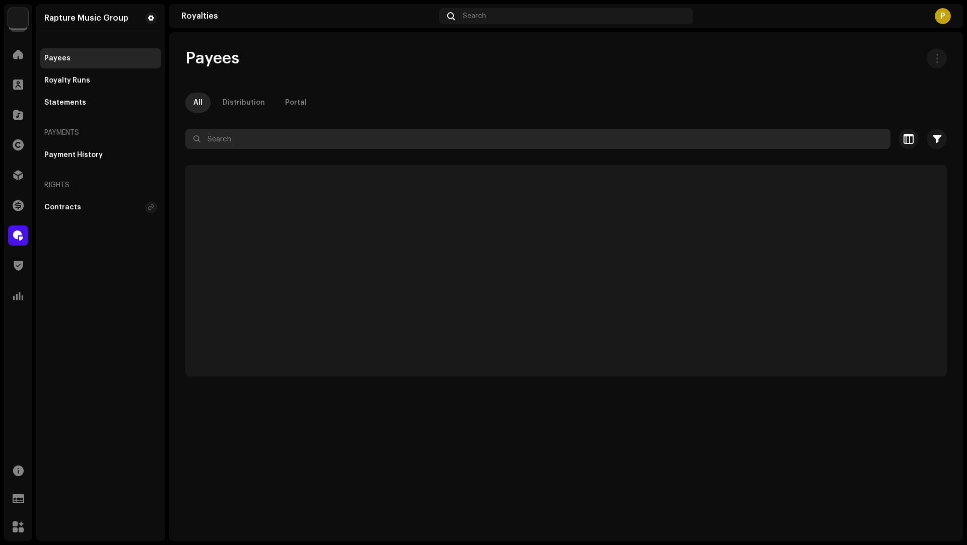
click at [218, 139] on input "text" at bounding box center [537, 139] width 705 height 20
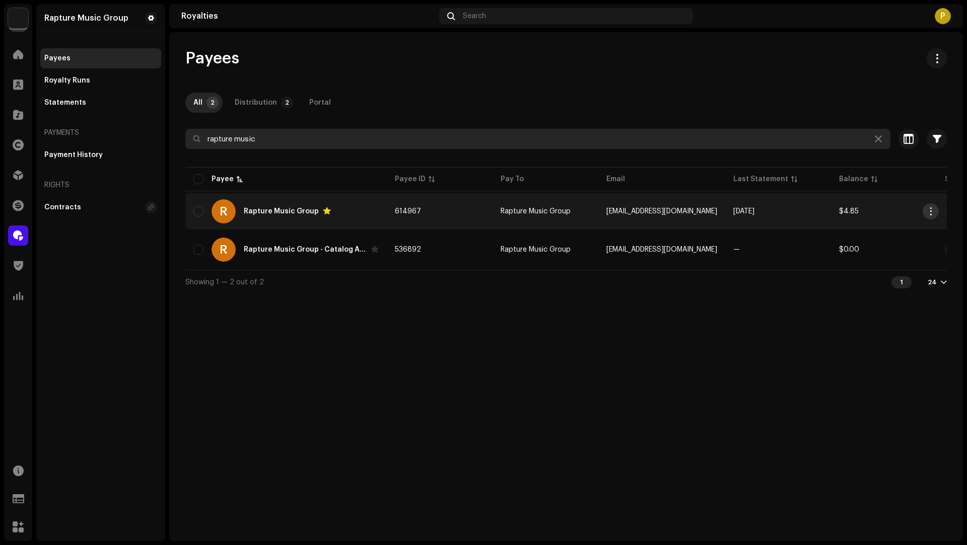
type input "rapture music"
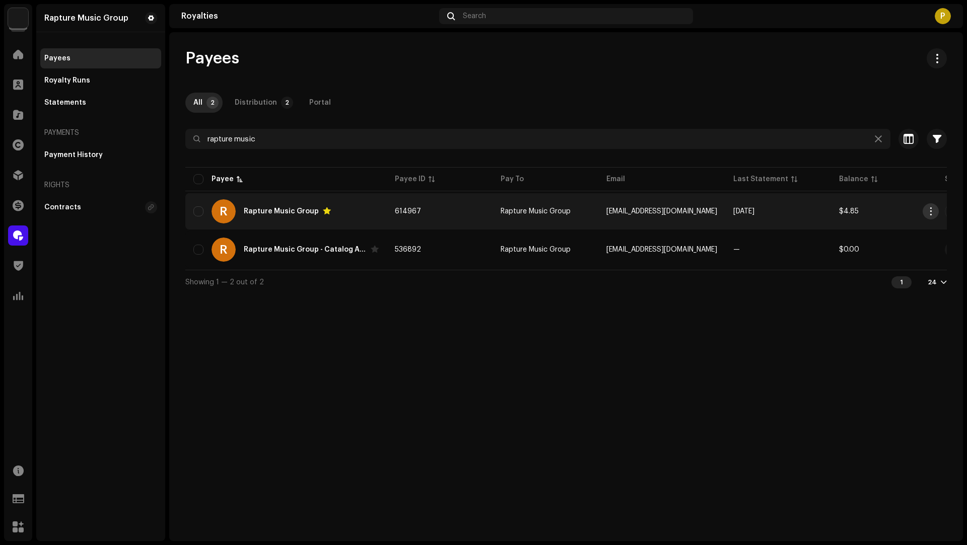
click at [933, 211] on span "button" at bounding box center [931, 211] width 8 height 8
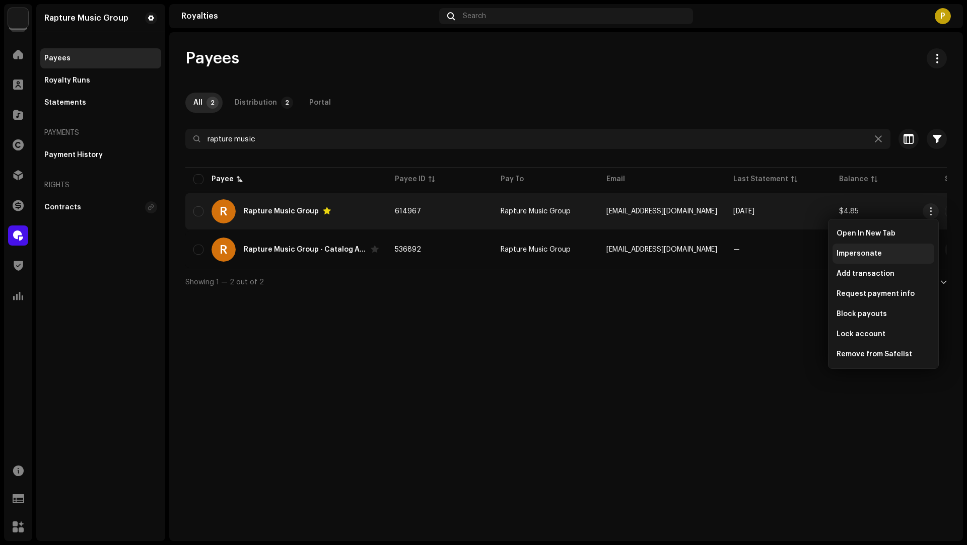
click at [872, 251] on span "Impersonate" at bounding box center [858, 254] width 45 height 8
